Goal: Find specific page/section: Find specific page/section

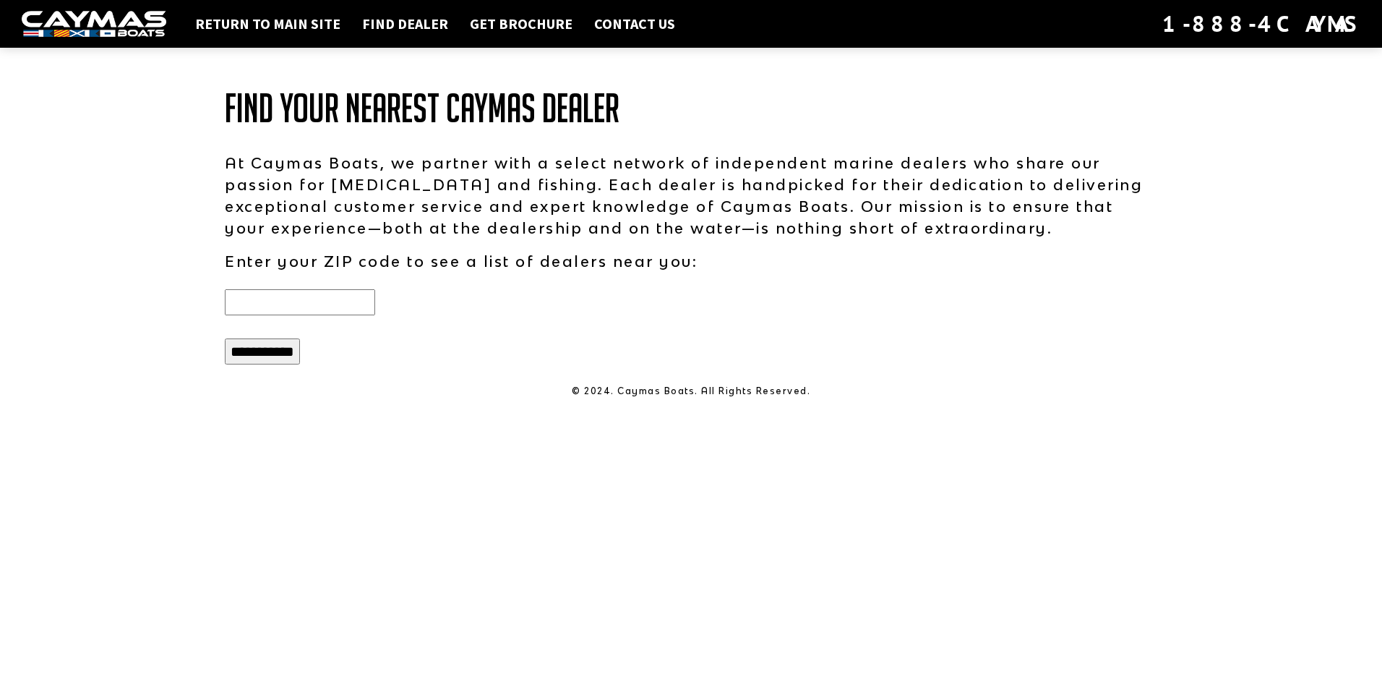
click at [357, 304] on input "text" at bounding box center [300, 302] width 150 height 26
type input "*****"
click at [272, 358] on input "**********" at bounding box center [262, 351] width 75 height 26
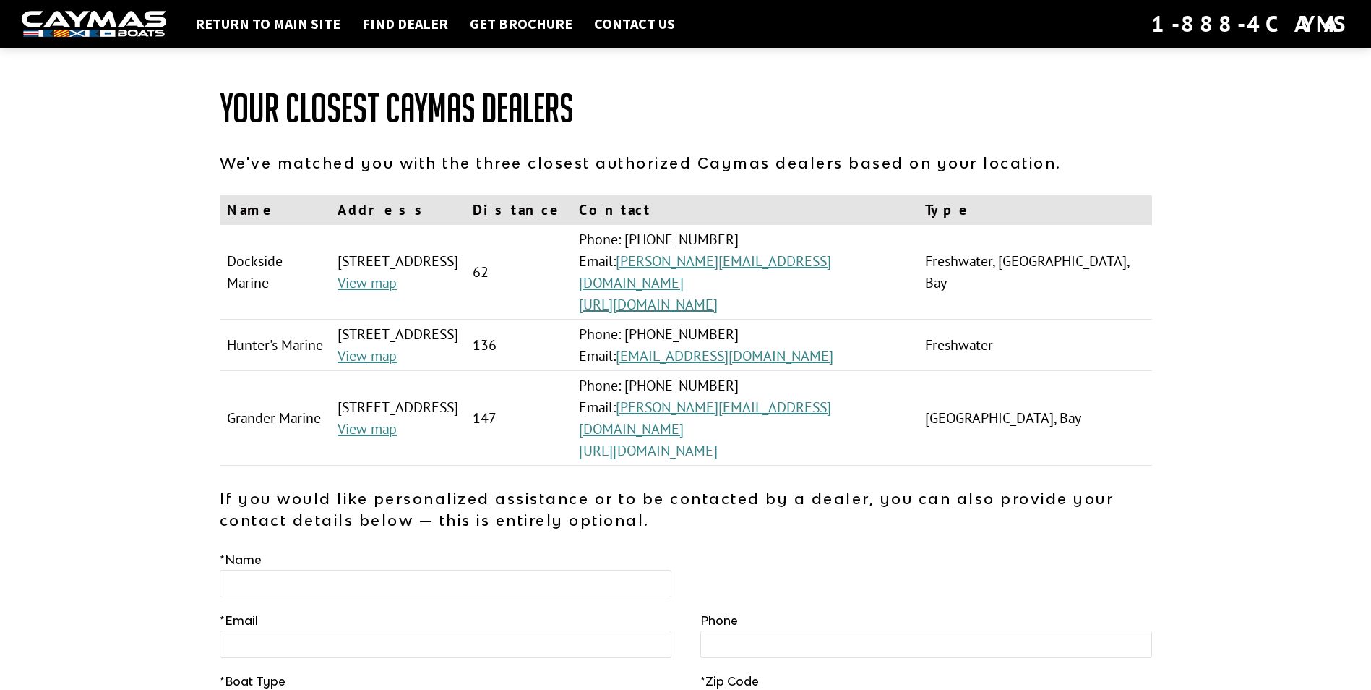
click at [718, 441] on link "[URL][DOMAIN_NAME]" at bounding box center [648, 450] width 139 height 19
